Goal: Task Accomplishment & Management: Use online tool/utility

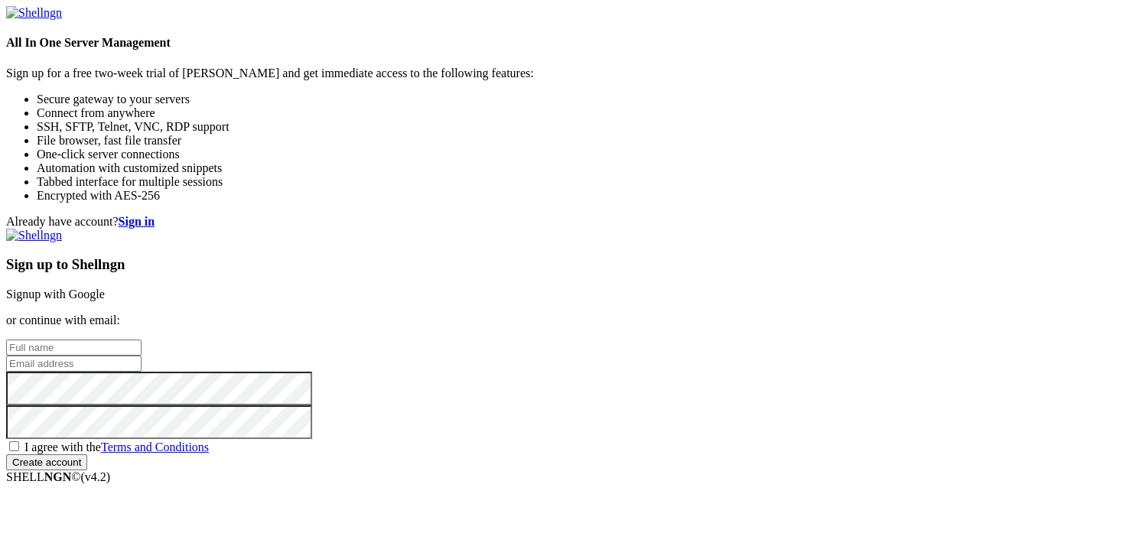
click at [105, 288] on link "Signup with Google" at bounding box center [55, 294] width 99 height 13
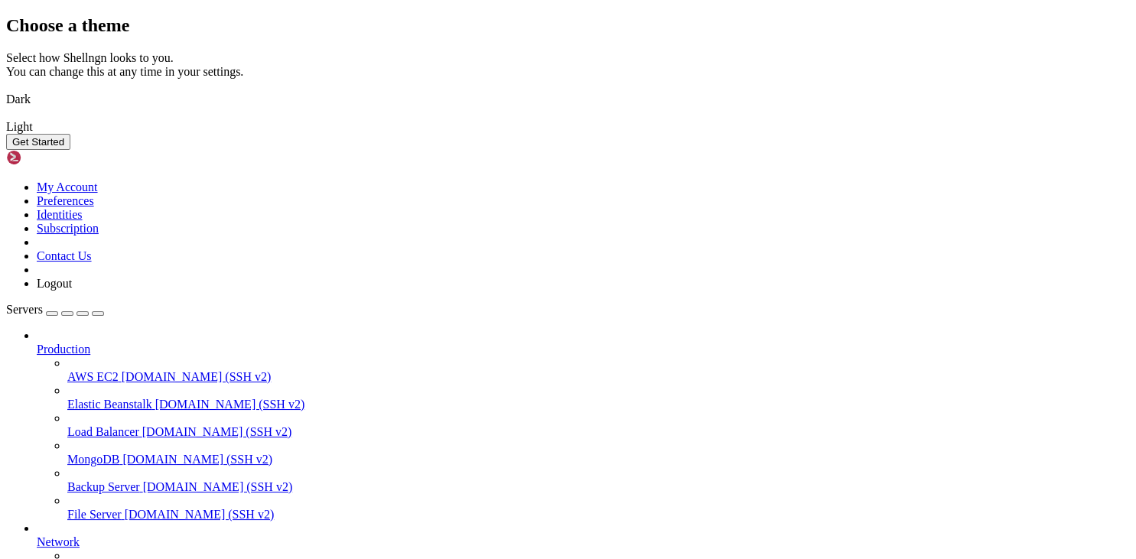
click at [6, 117] on img at bounding box center [6, 117] width 0 height 0
click at [750, 150] on div "Get Started" at bounding box center [568, 142] width 1124 height 16
click at [70, 150] on button "Get Started" at bounding box center [38, 142] width 64 height 16
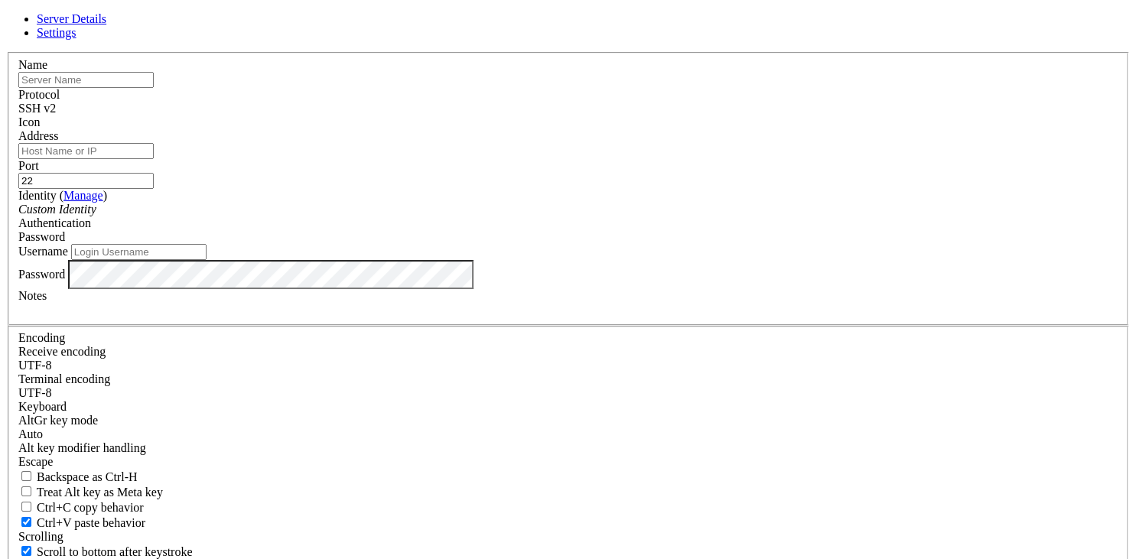
click at [56, 115] on span "SSH v2" at bounding box center [36, 108] width 37 height 13
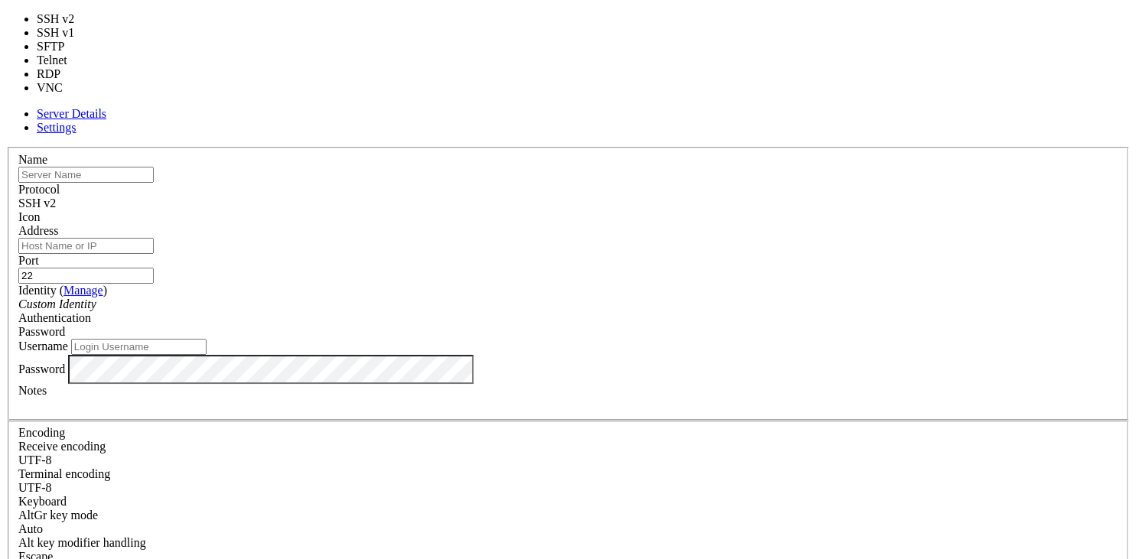
click at [56, 197] on span "SSH v2" at bounding box center [36, 203] width 37 height 13
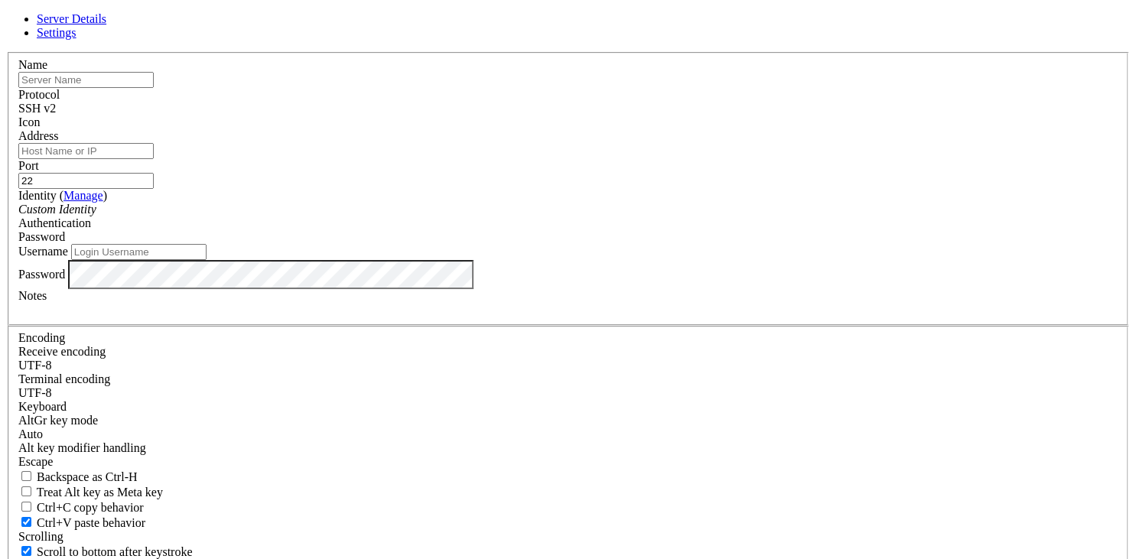
click at [154, 88] on input "text" at bounding box center [85, 80] width 135 height 16
click at [693, 244] on div "Password" at bounding box center [567, 237] width 1099 height 14
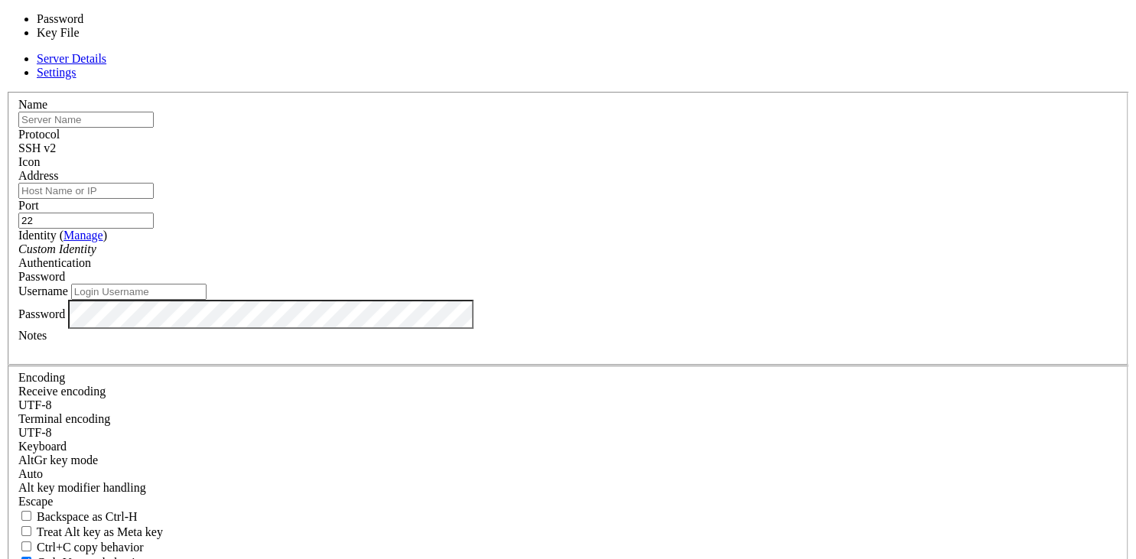
click at [693, 270] on div "Password" at bounding box center [567, 277] width 1099 height 14
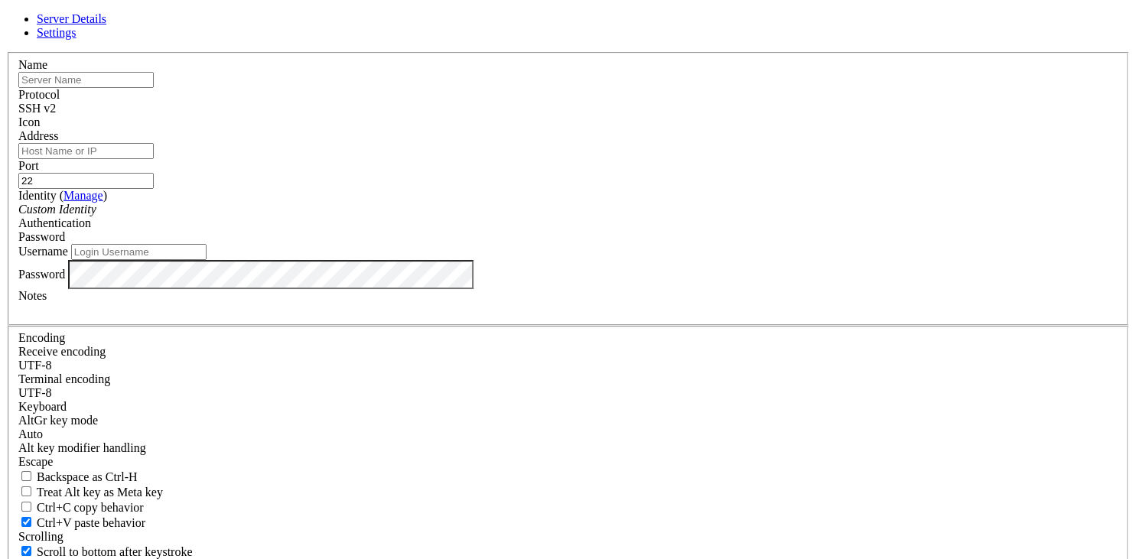
click at [154, 159] on input "Address" at bounding box center [85, 151] width 135 height 16
click at [154, 88] on input "text" at bounding box center [85, 80] width 135 height 16
paste input "Prize"
type input "Prize"
drag, startPoint x: 457, startPoint y: 211, endPoint x: 459, endPoint y: 194, distance: 17.7
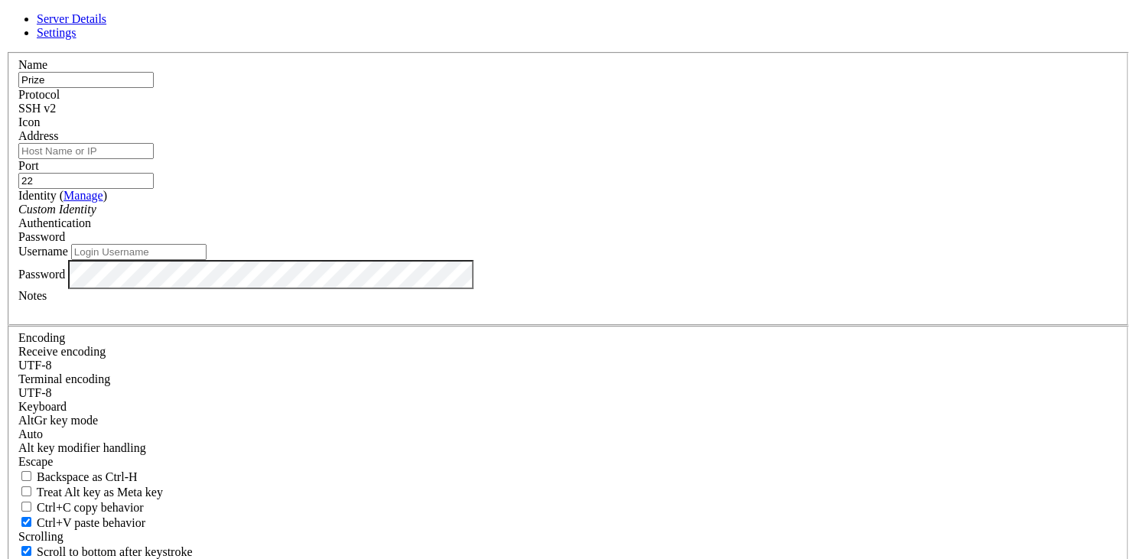
click at [457, 159] on div "Address" at bounding box center [567, 144] width 1099 height 30
click at [154, 159] on input "Address" at bounding box center [85, 151] width 135 height 16
paste input "[TECHNICAL_ID]"
type input "[TECHNICAL_ID]"
click at [439, 216] on div "Custom Identity" at bounding box center [567, 210] width 1099 height 14
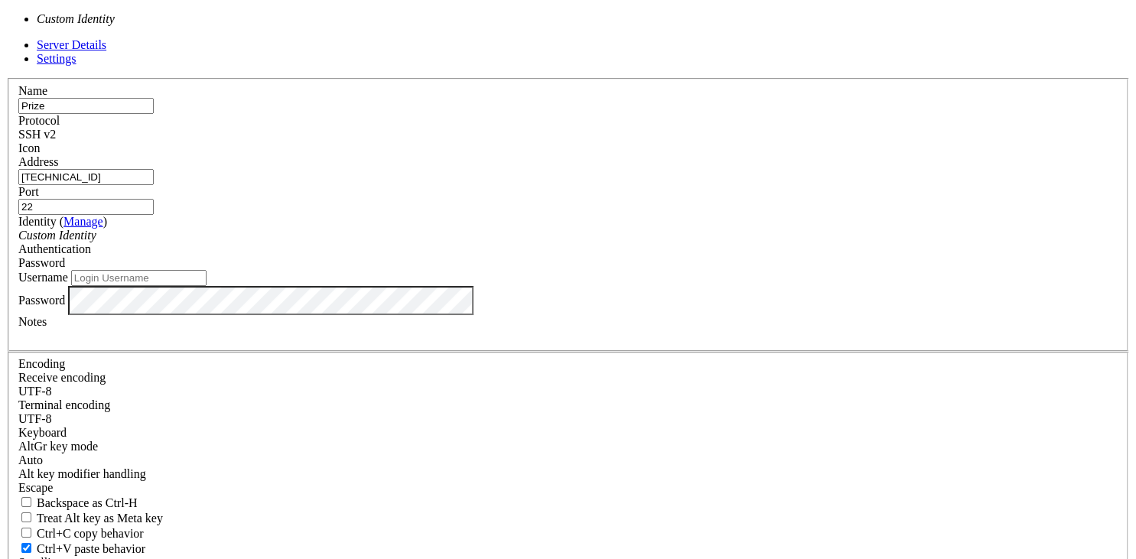
click at [96, 242] on icon "Custom Identity" at bounding box center [57, 235] width 78 height 13
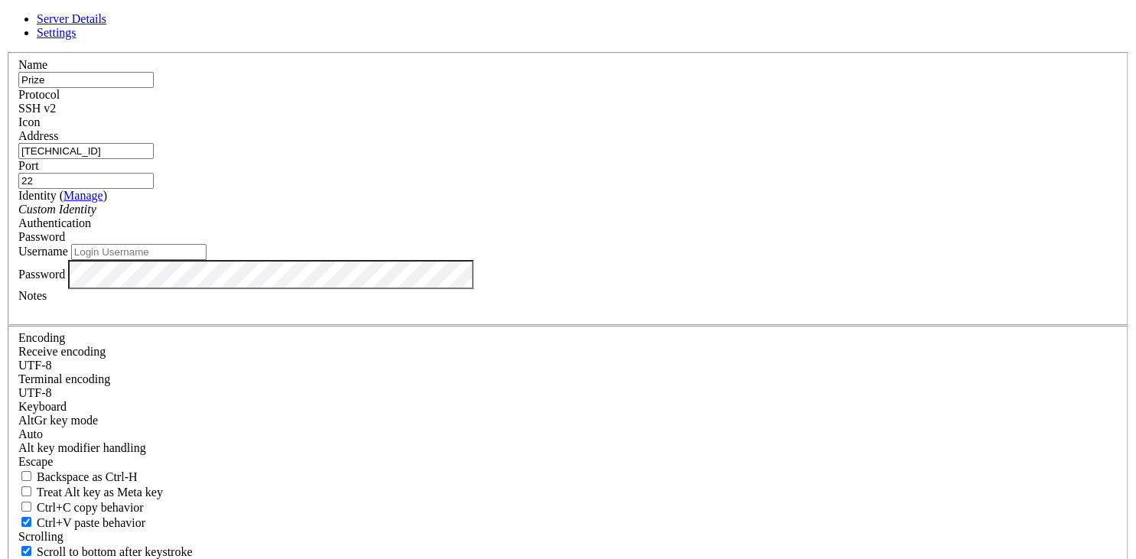
click at [207, 260] on input "Username" at bounding box center [138, 252] width 135 height 16
type input "root"
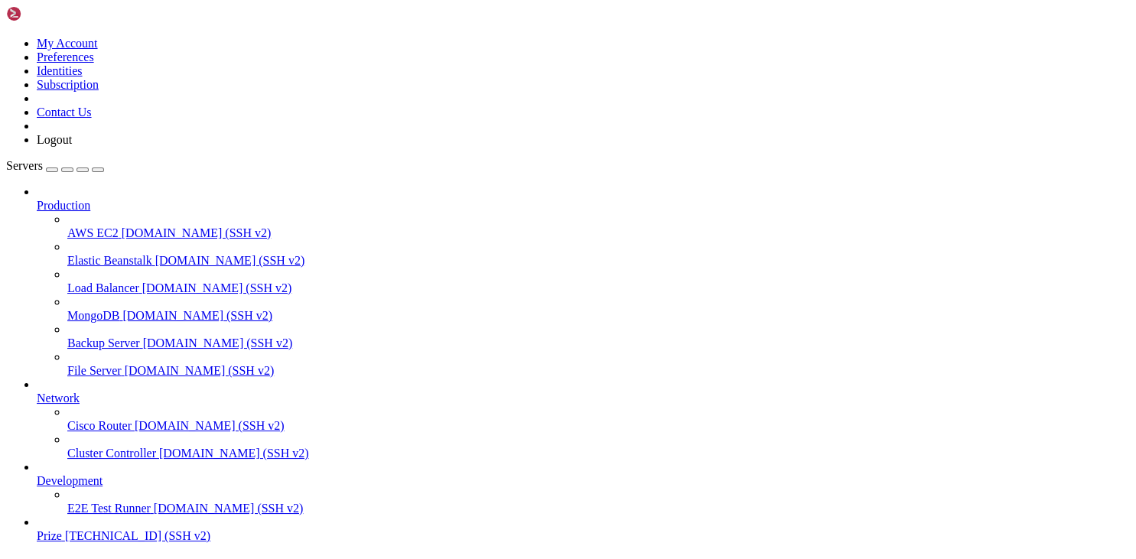
scroll to position [57, 0]
click at [62, 529] on span "Prize" at bounding box center [49, 535] width 25 height 13
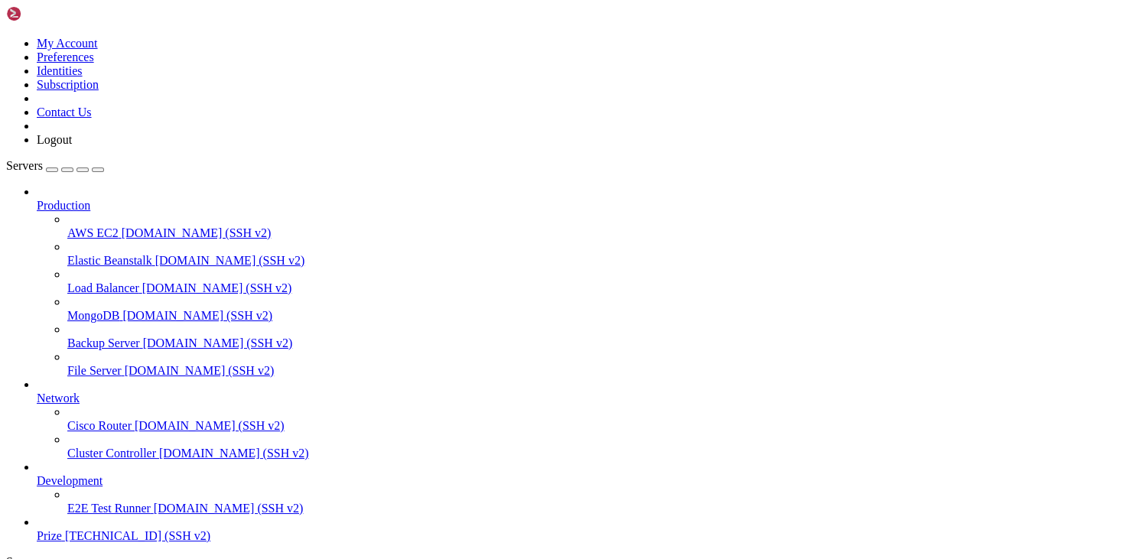
click at [62, 529] on span "Prize" at bounding box center [49, 535] width 25 height 13
click at [154, 502] on span "[DOMAIN_NAME] (SSH v2)" at bounding box center [229, 508] width 150 height 13
click at [62, 529] on span "Prize" at bounding box center [49, 535] width 25 height 13
click at [83, 199] on span "Production" at bounding box center [64, 205] width 54 height 13
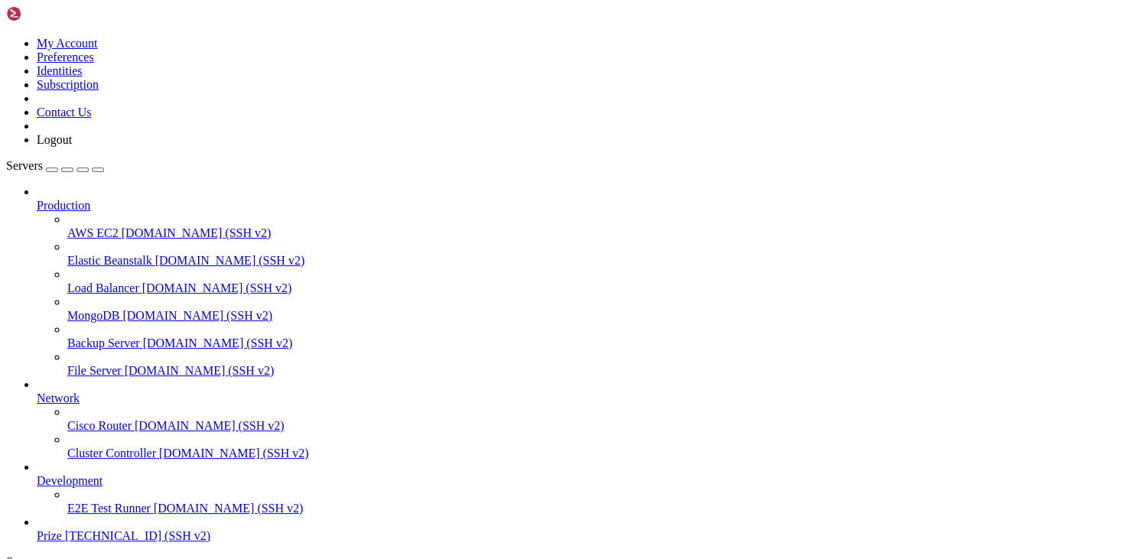
click at [37, 199] on icon at bounding box center [37, 199] width 0 height 0
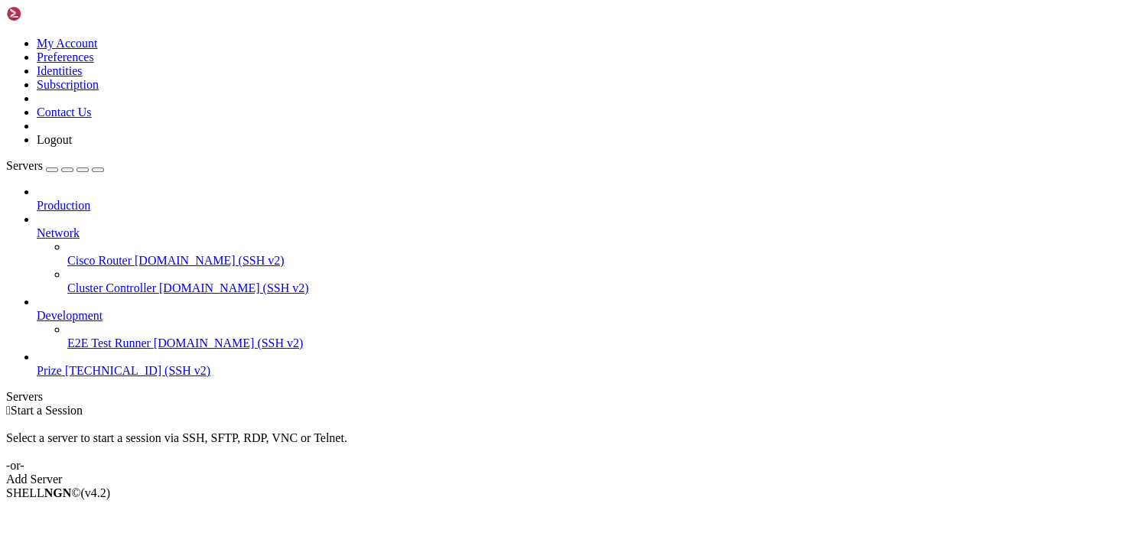
click at [37, 309] on icon at bounding box center [37, 309] width 0 height 0
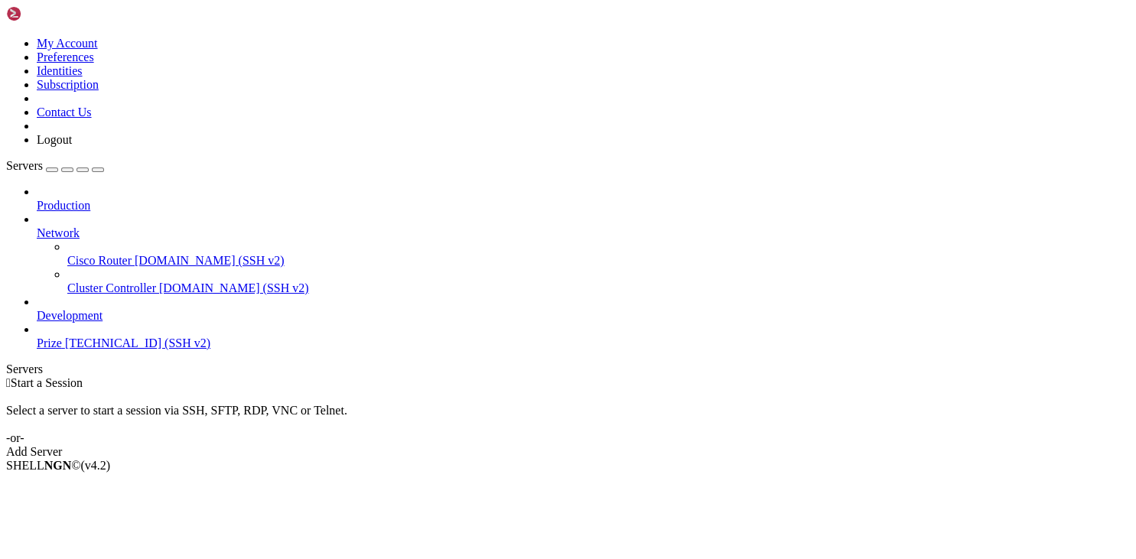
click at [162, 337] on link "Prize [TECHNICAL_ID] (SSH v2)" at bounding box center [583, 344] width 1093 height 14
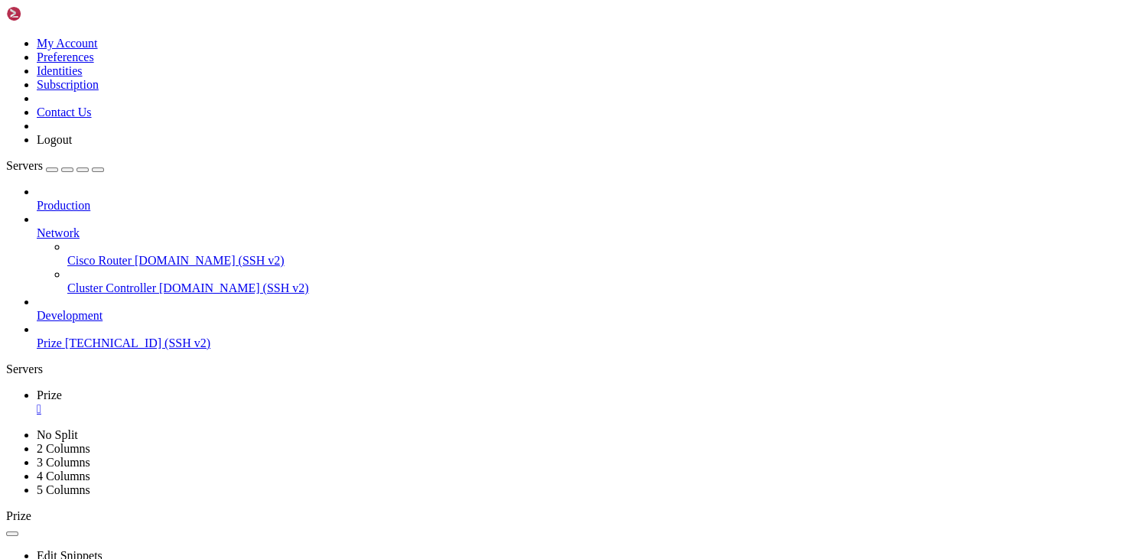
click at [73, 309] on link "Development" at bounding box center [583, 316] width 1093 height 14
click at [62, 337] on span "Prize" at bounding box center [49, 343] width 25 height 13
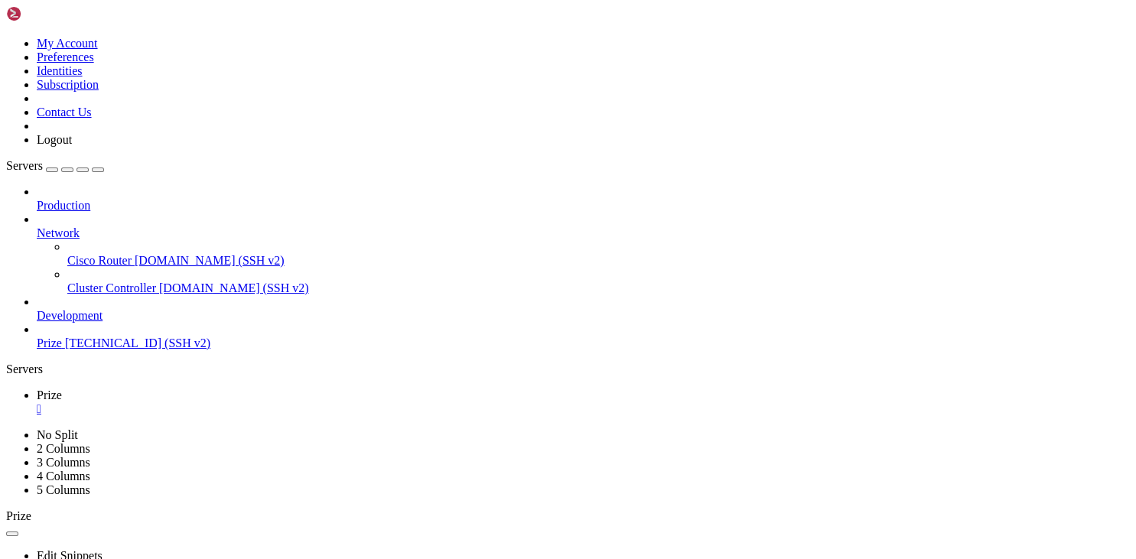
click at [62, 337] on span "Prize" at bounding box center [49, 343] width 25 height 13
